Goal: Navigation & Orientation: Find specific page/section

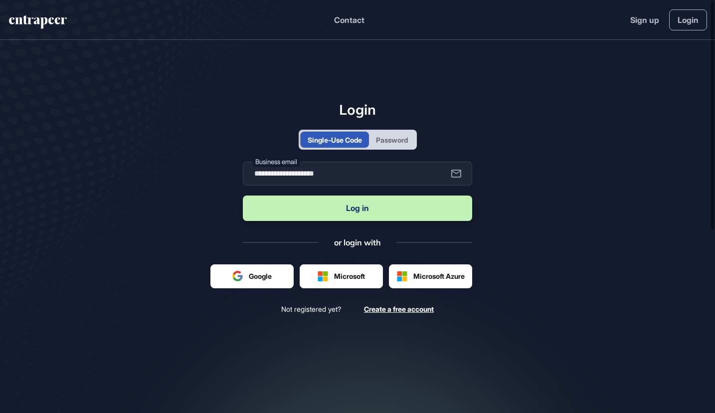
type input "**********"
click at [357, 208] on button "Log in" at bounding box center [357, 207] width 229 height 25
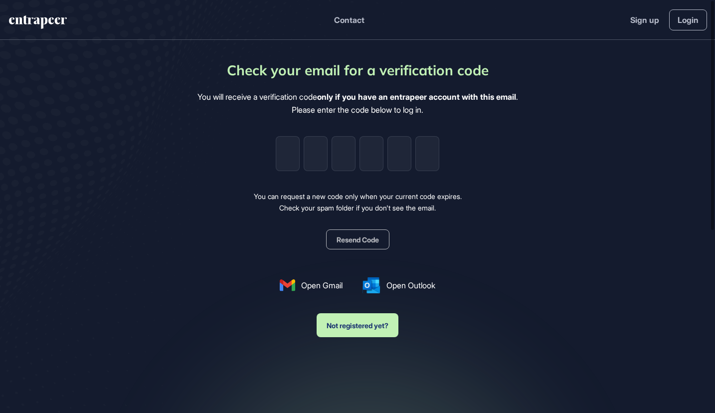
click at [288, 153] on input "tel" at bounding box center [288, 153] width 24 height 35
type input "*"
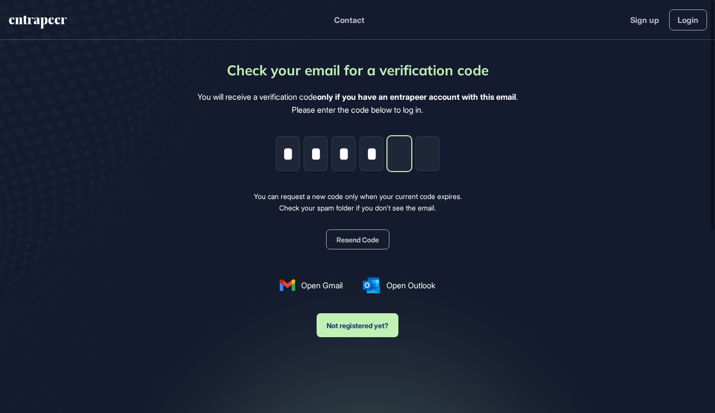
type input "*"
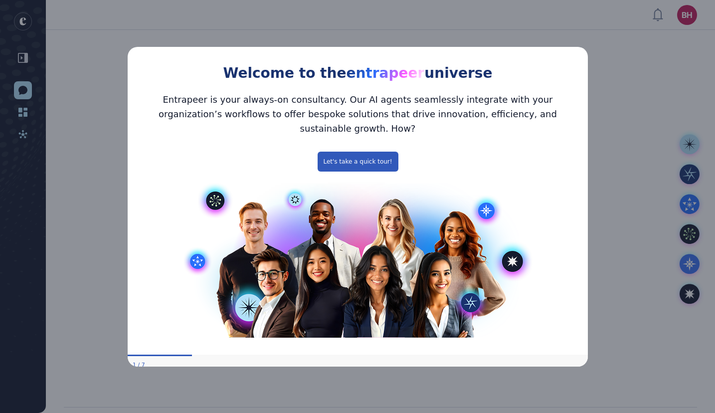
click at [580, 47] on icon "Close Preview" at bounding box center [581, 45] width 4 height 4
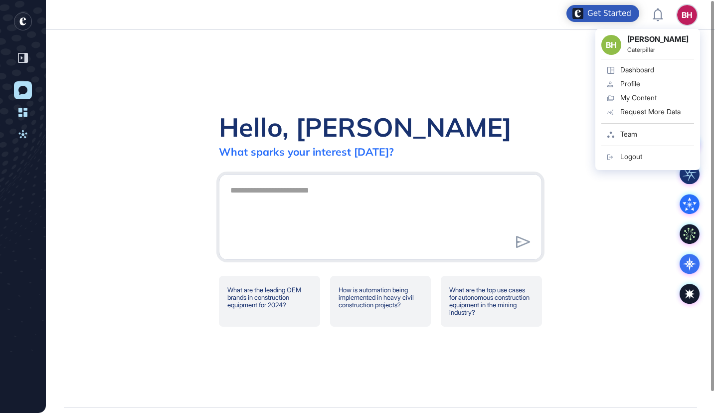
click at [634, 69] on div "Dashboard" at bounding box center [637, 70] width 34 height 8
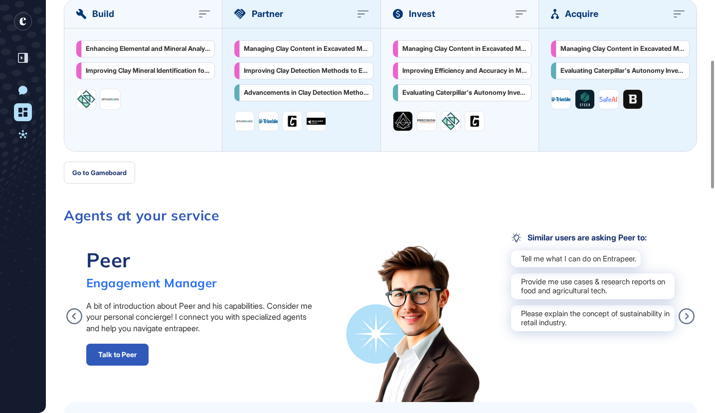
scroll to position [208, 0]
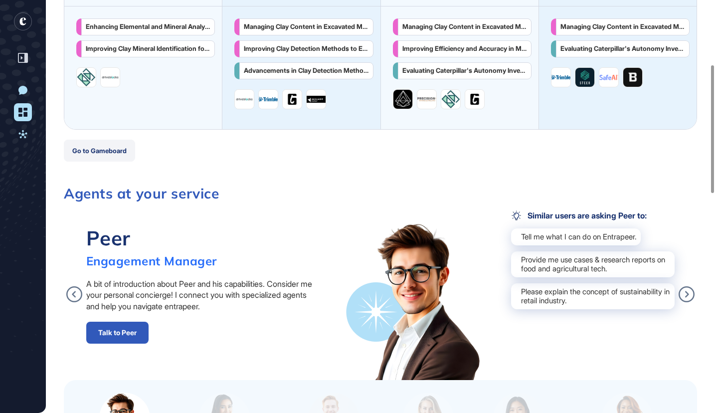
click at [107, 151] on button "Go to Gameboard" at bounding box center [99, 151] width 71 height 22
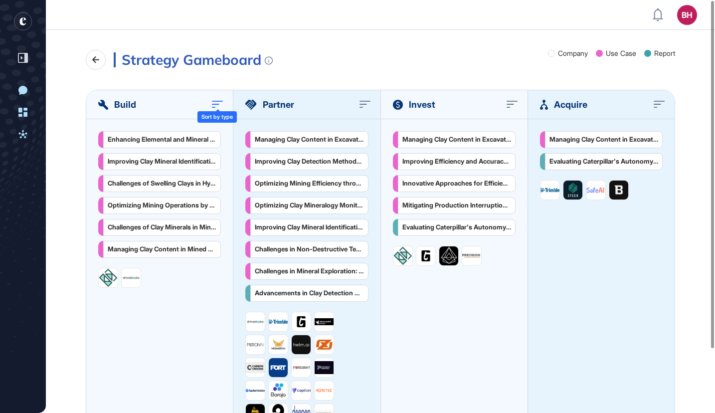
click at [217, 103] on icon at bounding box center [217, 104] width 11 height 8
click at [179, 139] on div "Enhancing Elemental and Mineral Analysis in Mining and Manufacturing Industries" at bounding box center [159, 138] width 123 height 17
click at [92, 61] on icon at bounding box center [96, 60] width 12 height 12
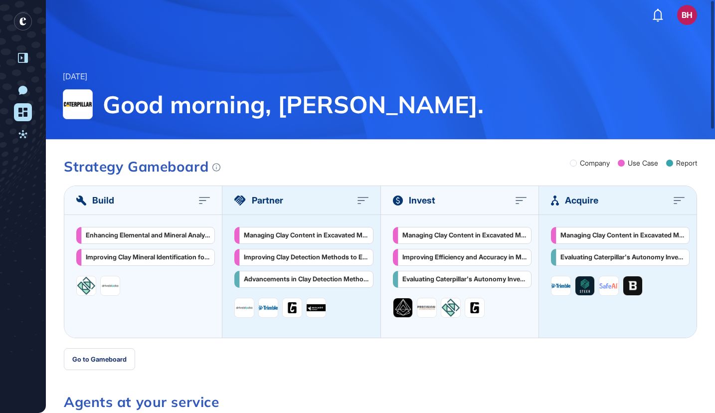
click at [23, 58] on icon at bounding box center [23, 58] width 10 height 10
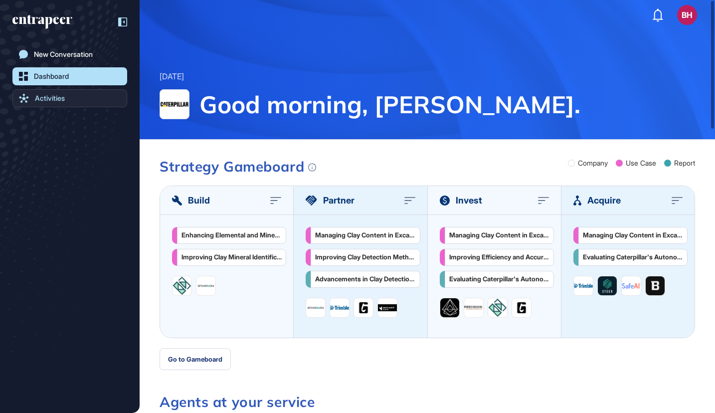
click at [52, 96] on div "Activities" at bounding box center [50, 98] width 30 height 8
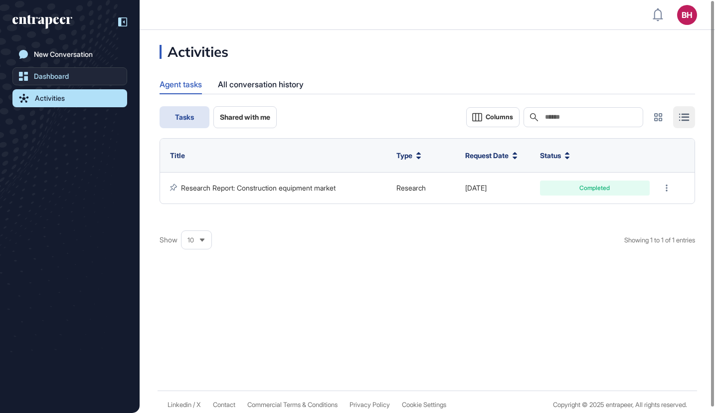
click at [48, 74] on div "Dashboard" at bounding box center [51, 76] width 35 height 8
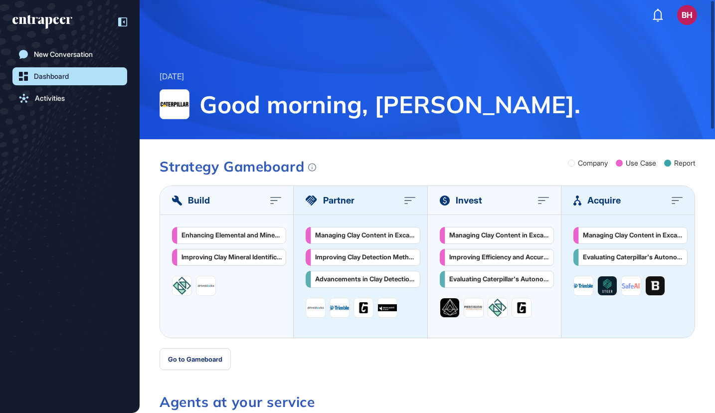
click at [123, 21] on icon at bounding box center [122, 21] width 9 height 9
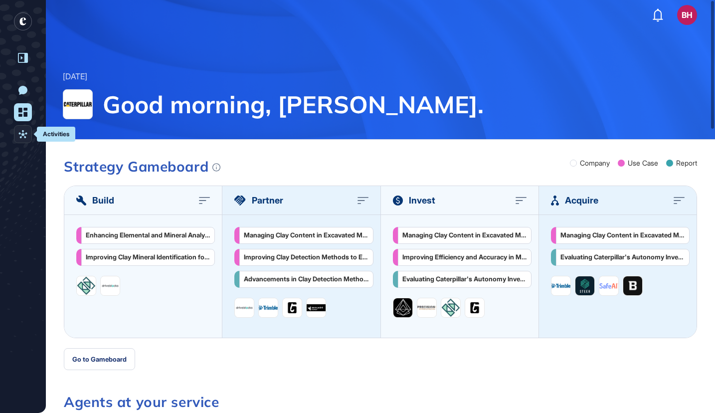
click at [25, 135] on icon at bounding box center [22, 134] width 9 height 9
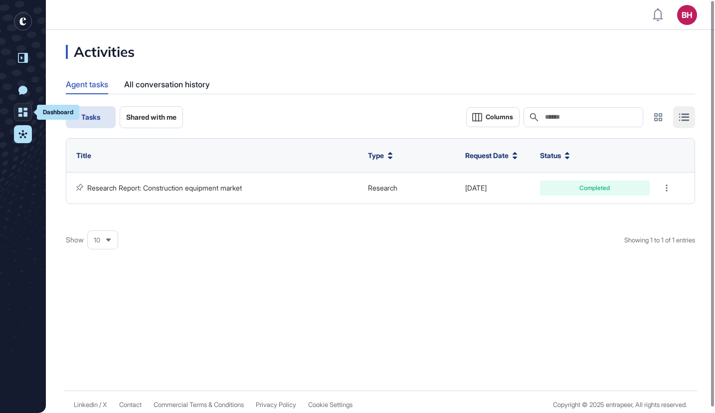
click at [23, 109] on icon at bounding box center [22, 112] width 9 height 9
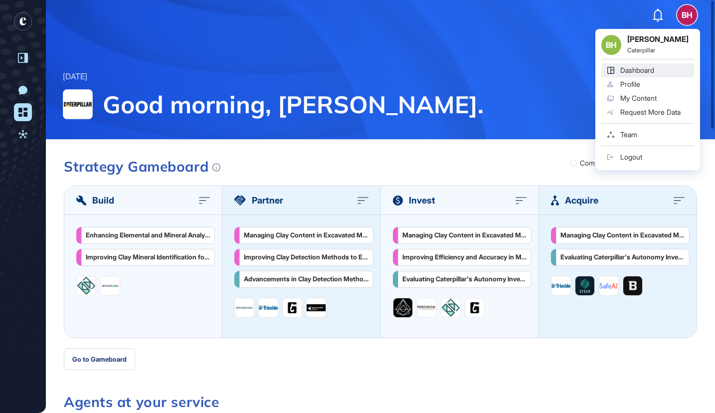
click at [686, 14] on div "BH BH [PERSON_NAME] Caterpillar Dashboard Profile My Content Request More Data …" at bounding box center [687, 15] width 20 height 20
click at [637, 94] on div "My Content" at bounding box center [638, 98] width 36 height 8
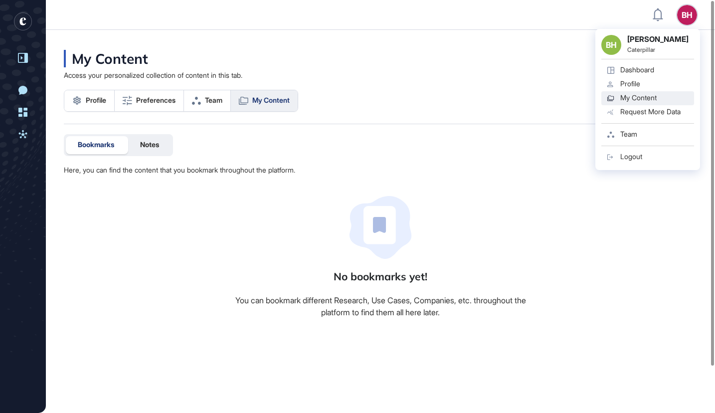
click at [686, 16] on div "BH BH [PERSON_NAME] Caterpillar Dashboard Profile My Content Request More Data …" at bounding box center [687, 15] width 20 height 20
click at [632, 70] on div "Dashboard" at bounding box center [637, 70] width 34 height 8
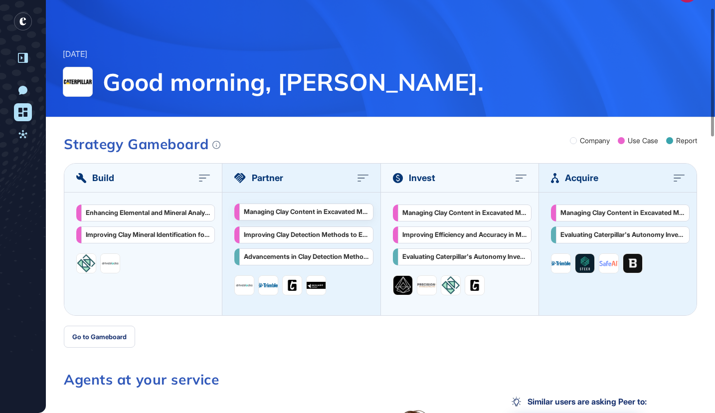
scroll to position [25, 0]
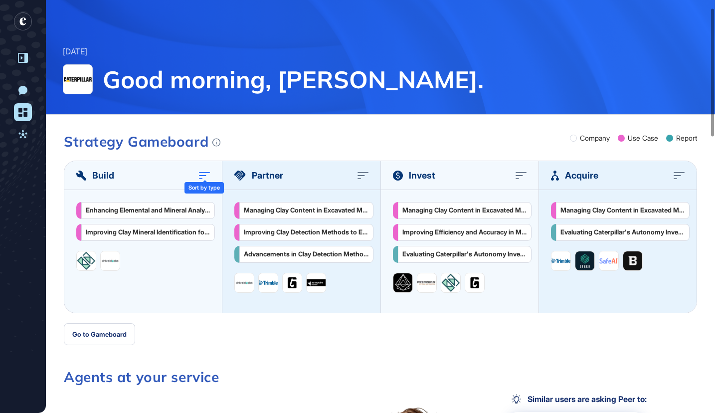
click at [202, 176] on icon at bounding box center [204, 175] width 11 height 8
click at [85, 336] on button "Go to Gameboard" at bounding box center [99, 334] width 71 height 22
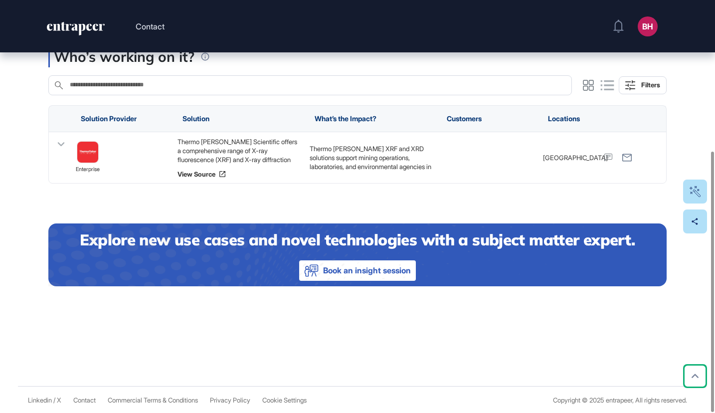
scroll to position [238, 0]
